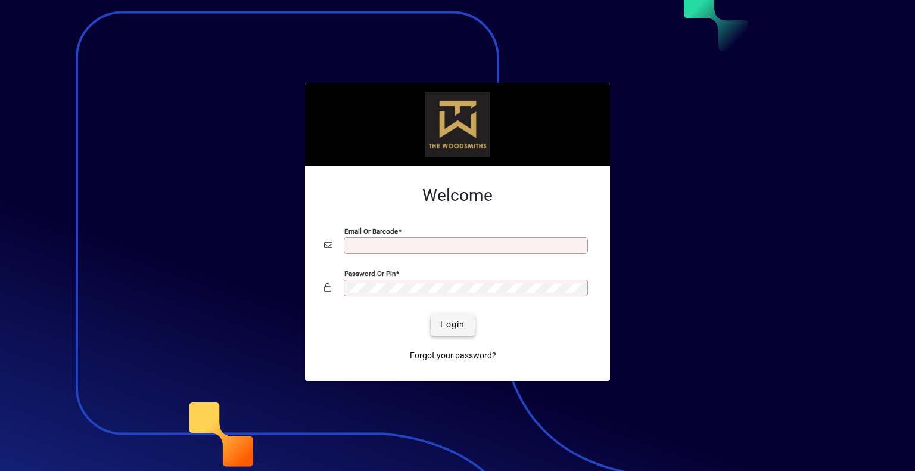
type input "**********"
click at [462, 328] on span "Login" at bounding box center [452, 324] width 24 height 13
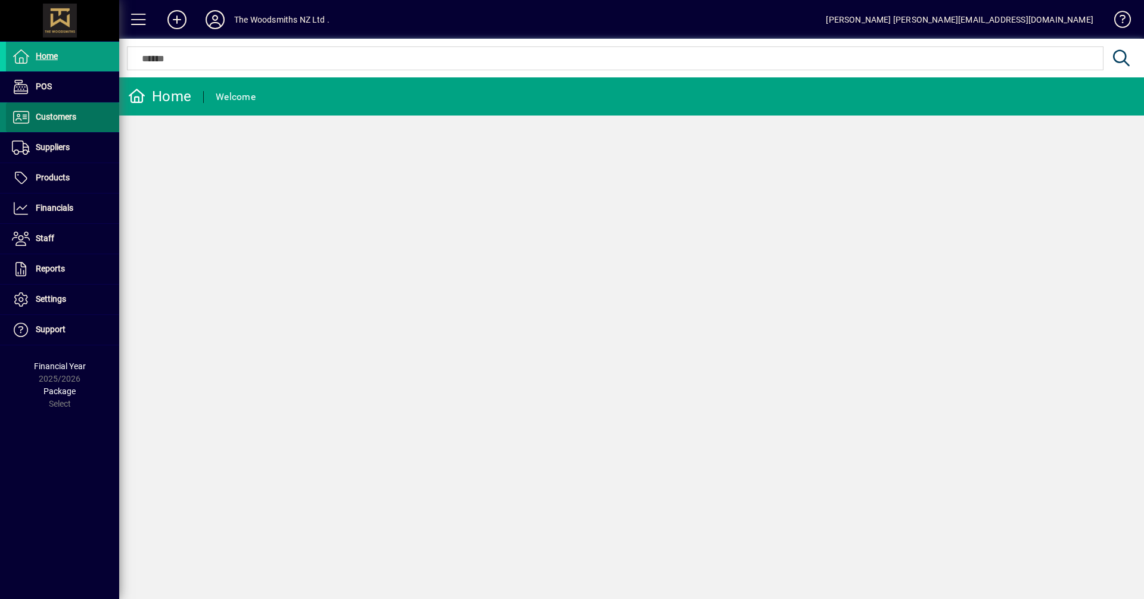
click at [56, 115] on span "Customers" at bounding box center [56, 117] width 41 height 10
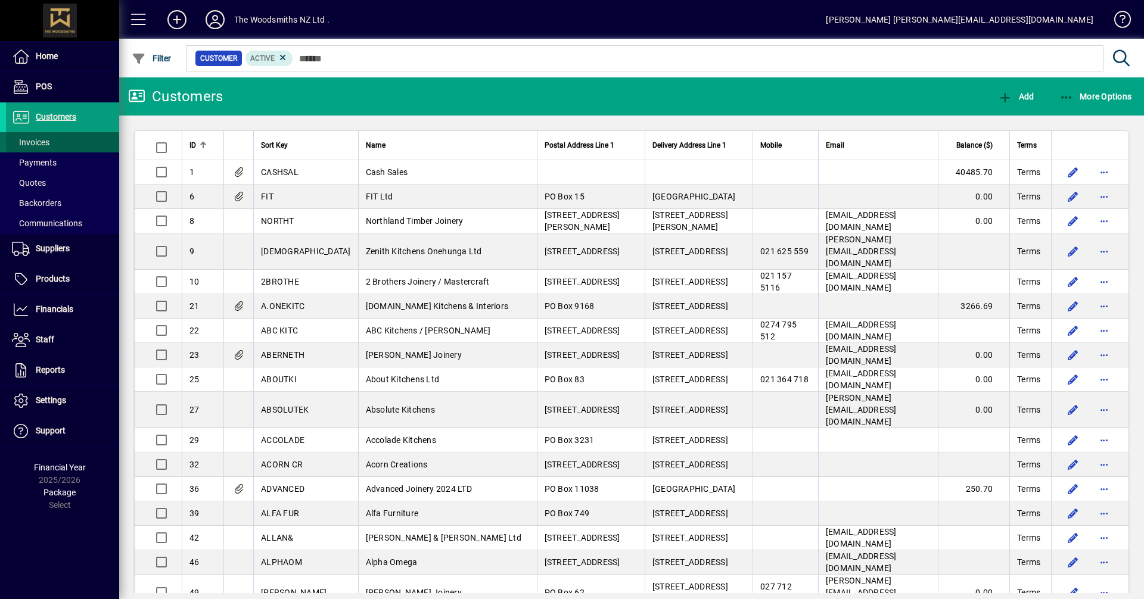
click at [38, 142] on span "Invoices" at bounding box center [31, 143] width 38 height 10
